Goal: Information Seeking & Learning: Find specific fact

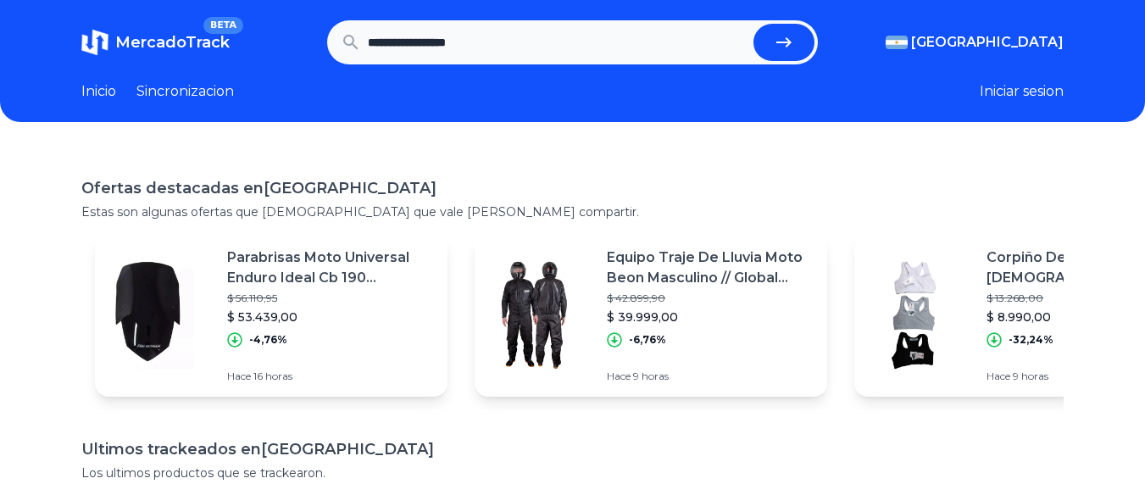
type input "**********"
click at [754, 24] on button "submit" at bounding box center [784, 42] width 61 height 37
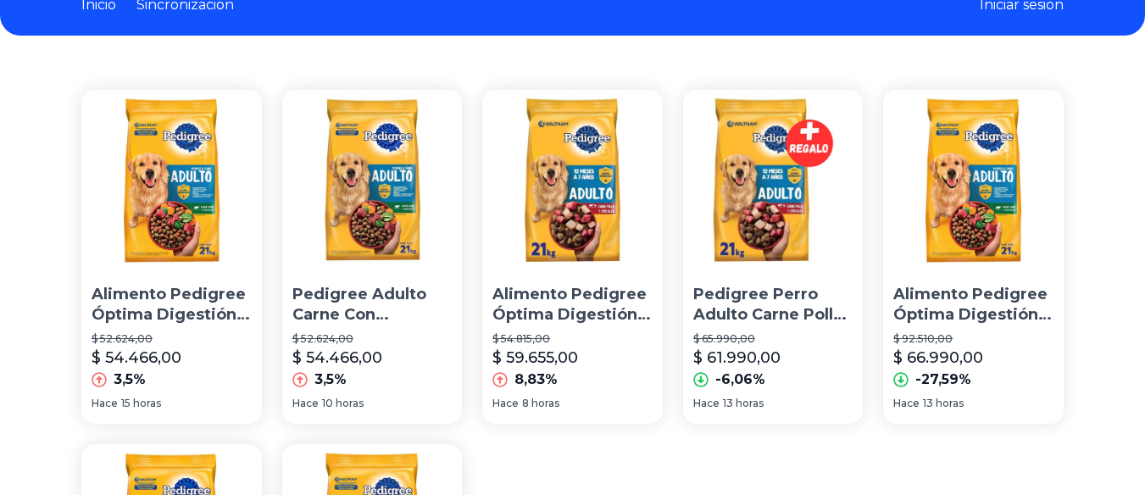
scroll to position [79, 0]
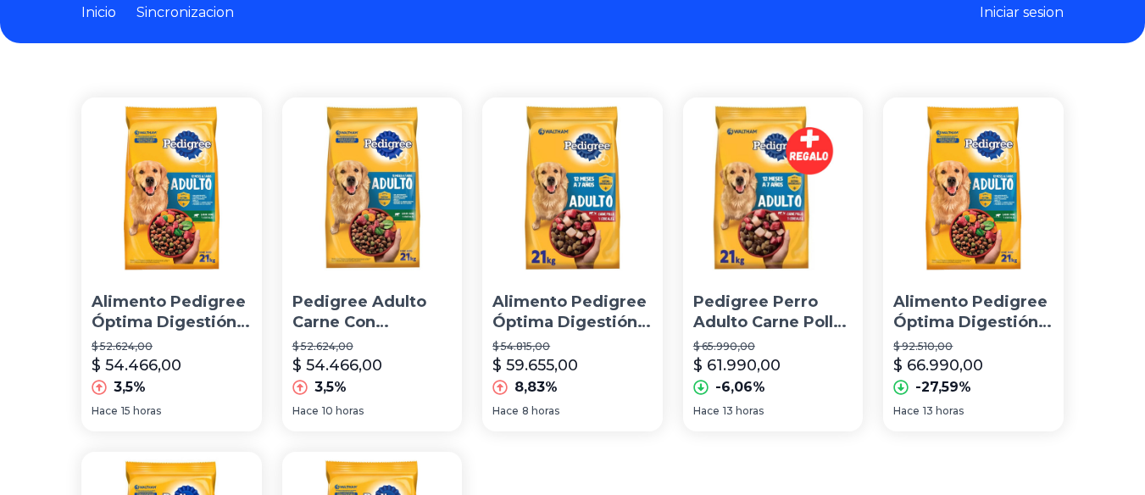
click at [541, 325] on p "Alimento Pedigree Óptima Digestión Etapa 2 Para Perro Adulto Todos Los Tamaños …" at bounding box center [573, 313] width 160 height 42
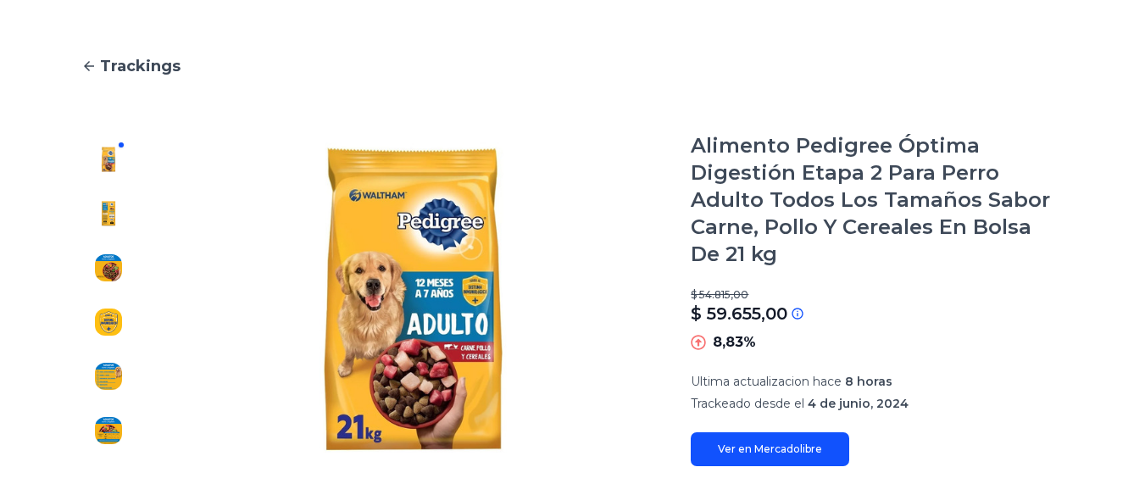
scroll to position [133, 0]
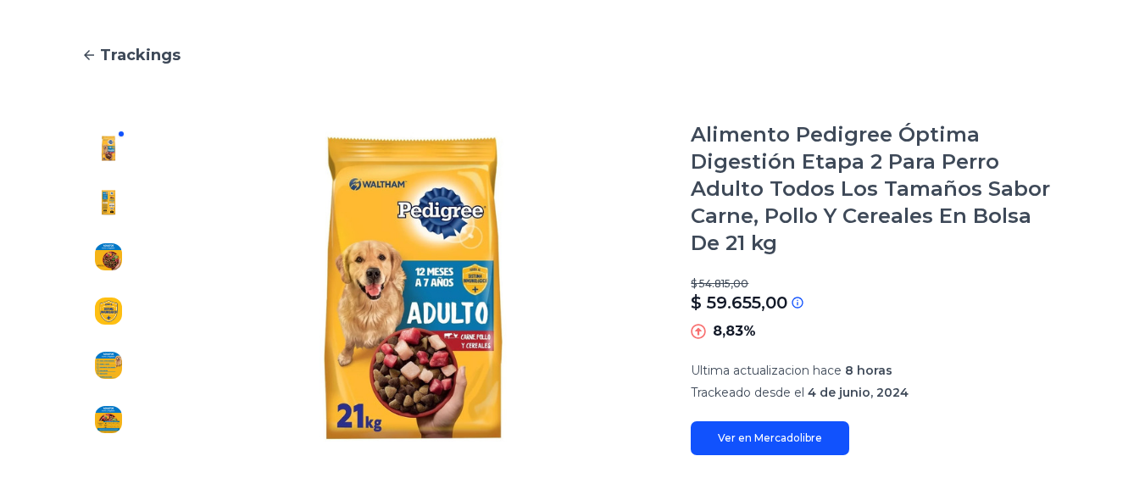
click at [748, 421] on link "Ver en Mercadolibre" at bounding box center [770, 438] width 159 height 34
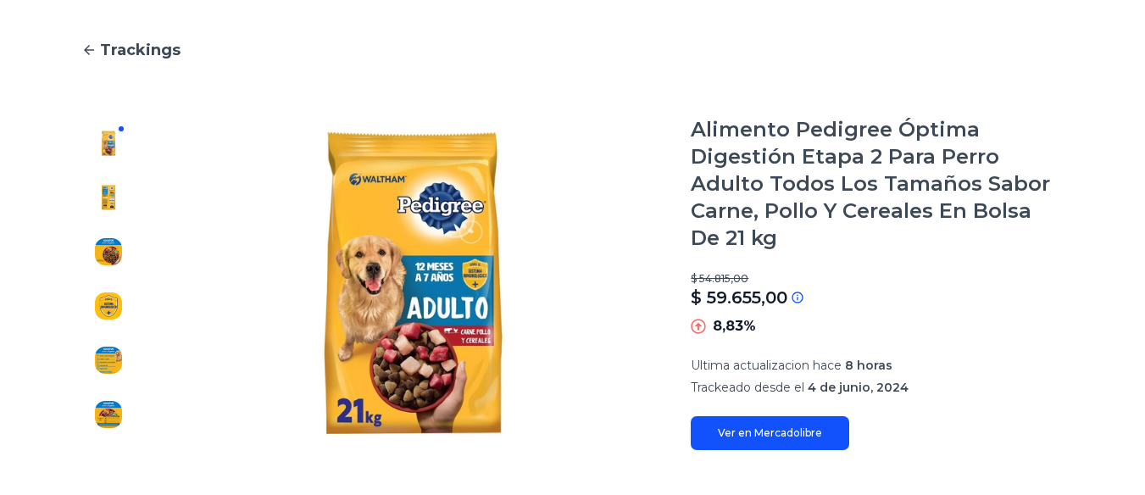
scroll to position [126, 0]
